Goal: Check status: Check status

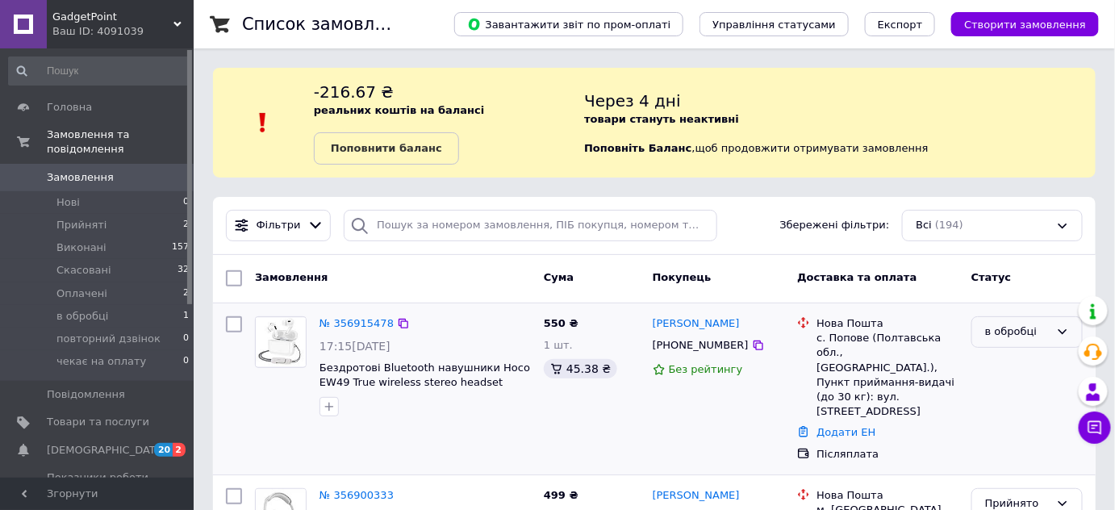
click at [1037, 330] on div "в обробці" at bounding box center [1017, 331] width 65 height 17
click at [995, 365] on li "Прийнято" at bounding box center [1027, 366] width 110 height 30
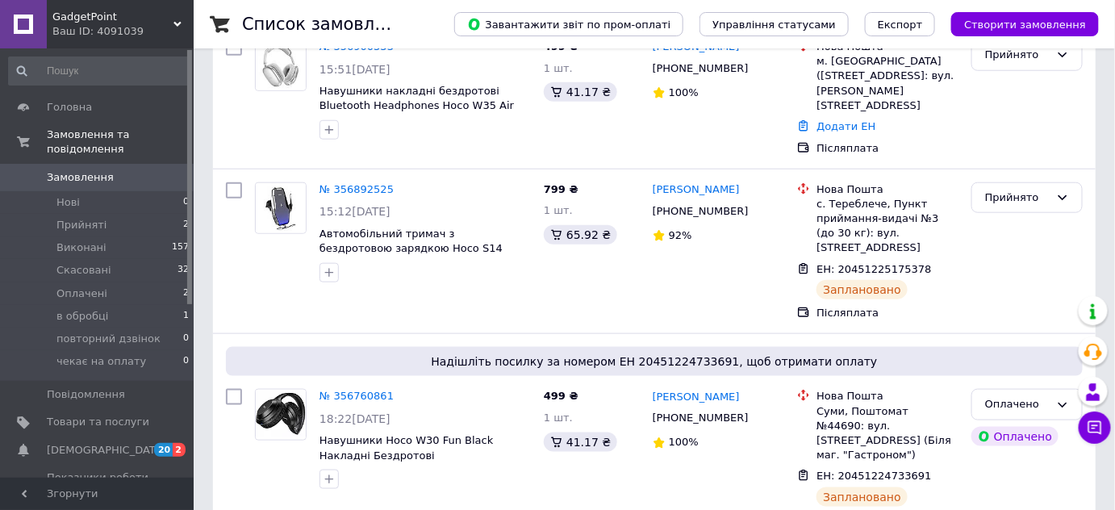
scroll to position [586, 0]
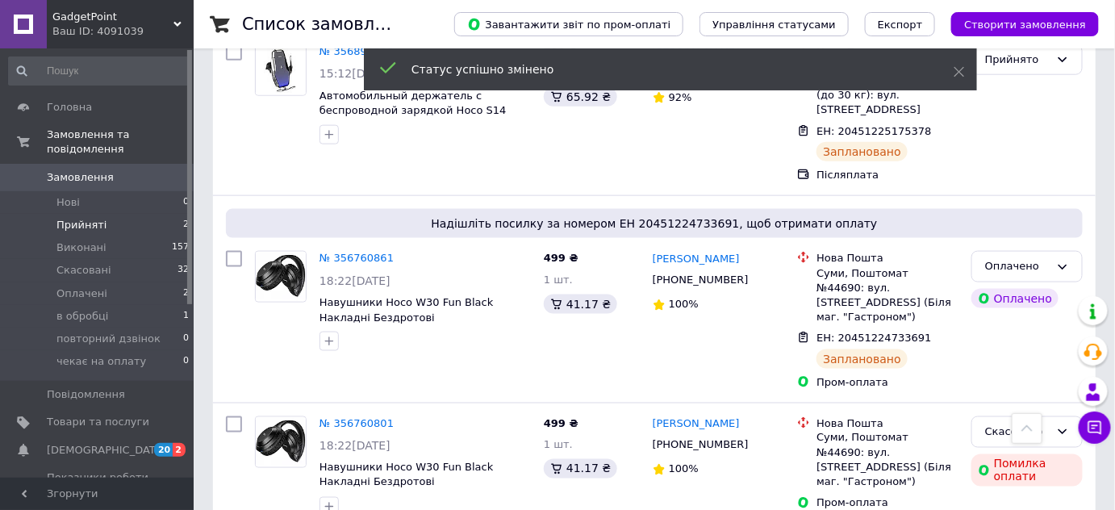
click at [88, 218] on span "Прийняті" at bounding box center [81, 225] width 50 height 15
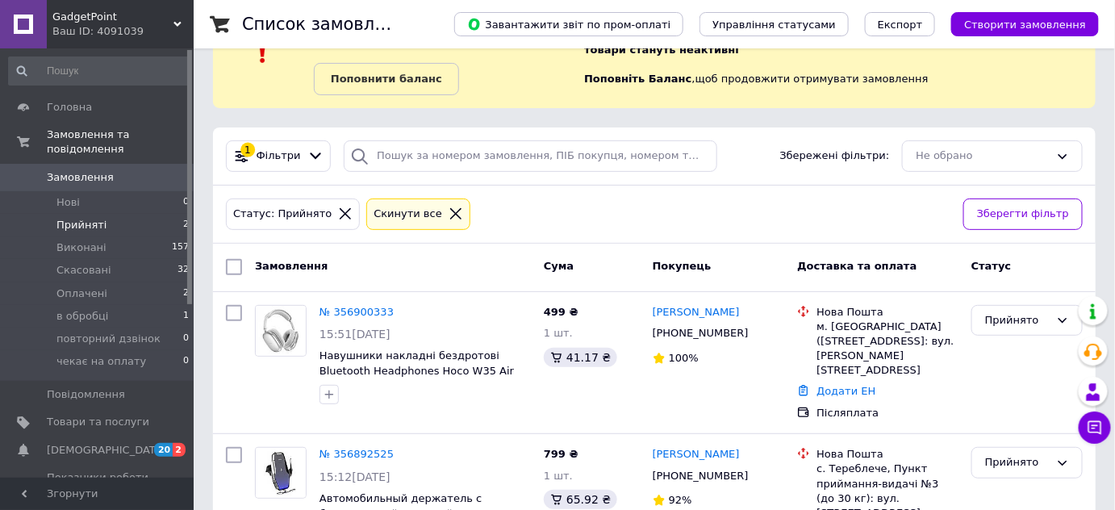
scroll to position [146, 0]
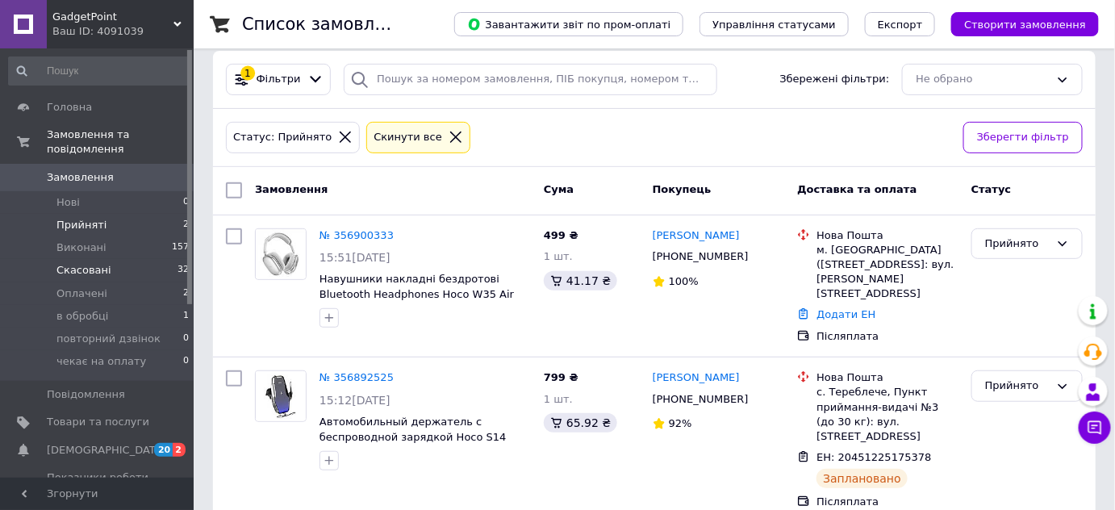
click at [86, 266] on li "Скасовані 32" at bounding box center [99, 270] width 198 height 23
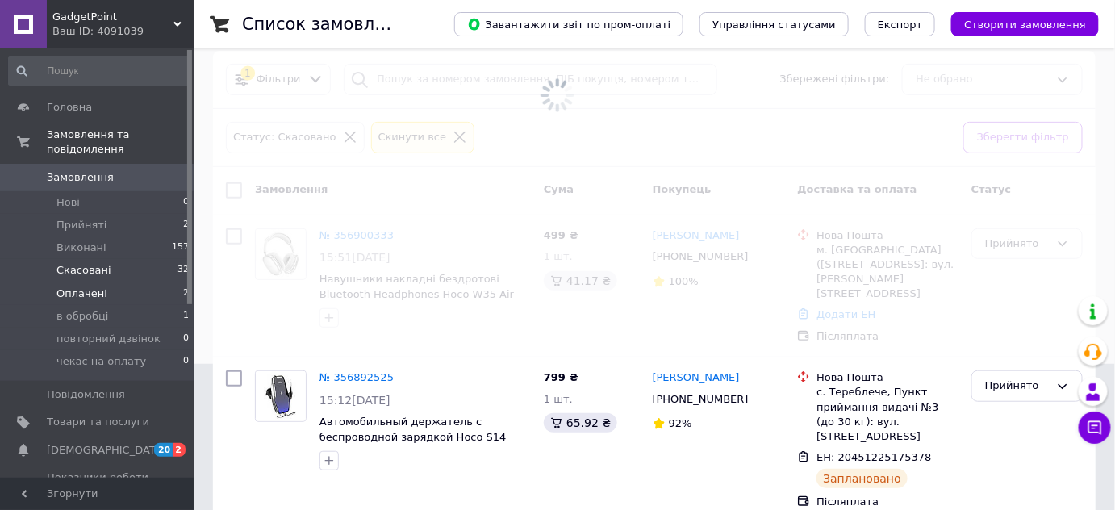
click at [86, 286] on span "Оплачені" at bounding box center [81, 293] width 51 height 15
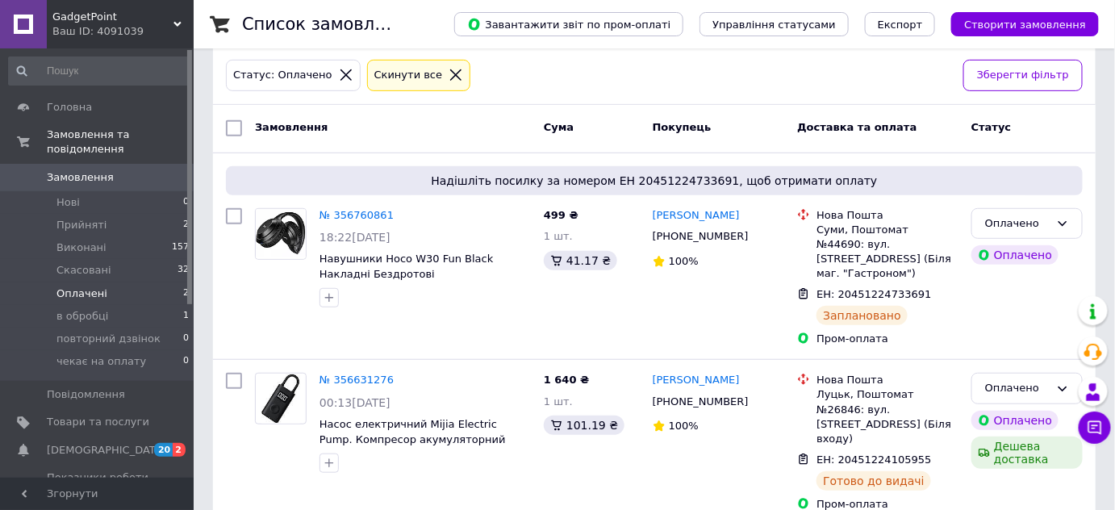
scroll to position [211, 0]
